Goal: Find specific page/section: Find specific page/section

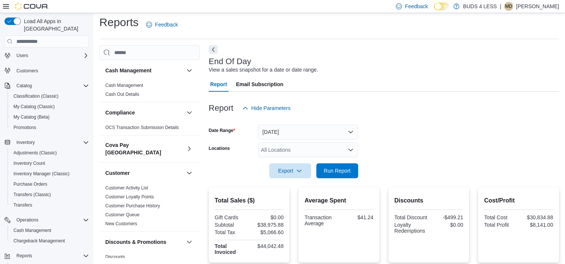
scroll to position [81, 0]
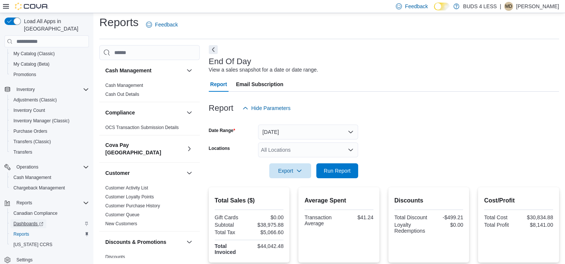
click at [27, 221] on span "Dashboards" at bounding box center [28, 224] width 30 height 6
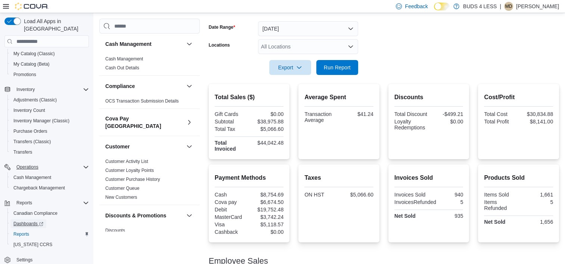
scroll to position [112, 0]
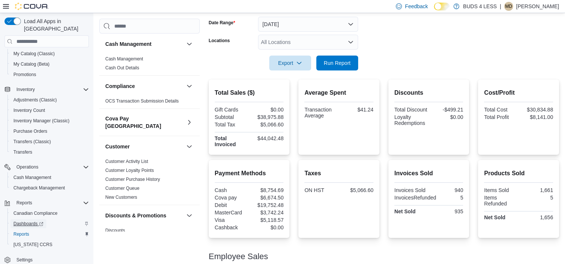
click at [19, 221] on span "Dashboards" at bounding box center [28, 224] width 30 height 6
